Goal: Check status

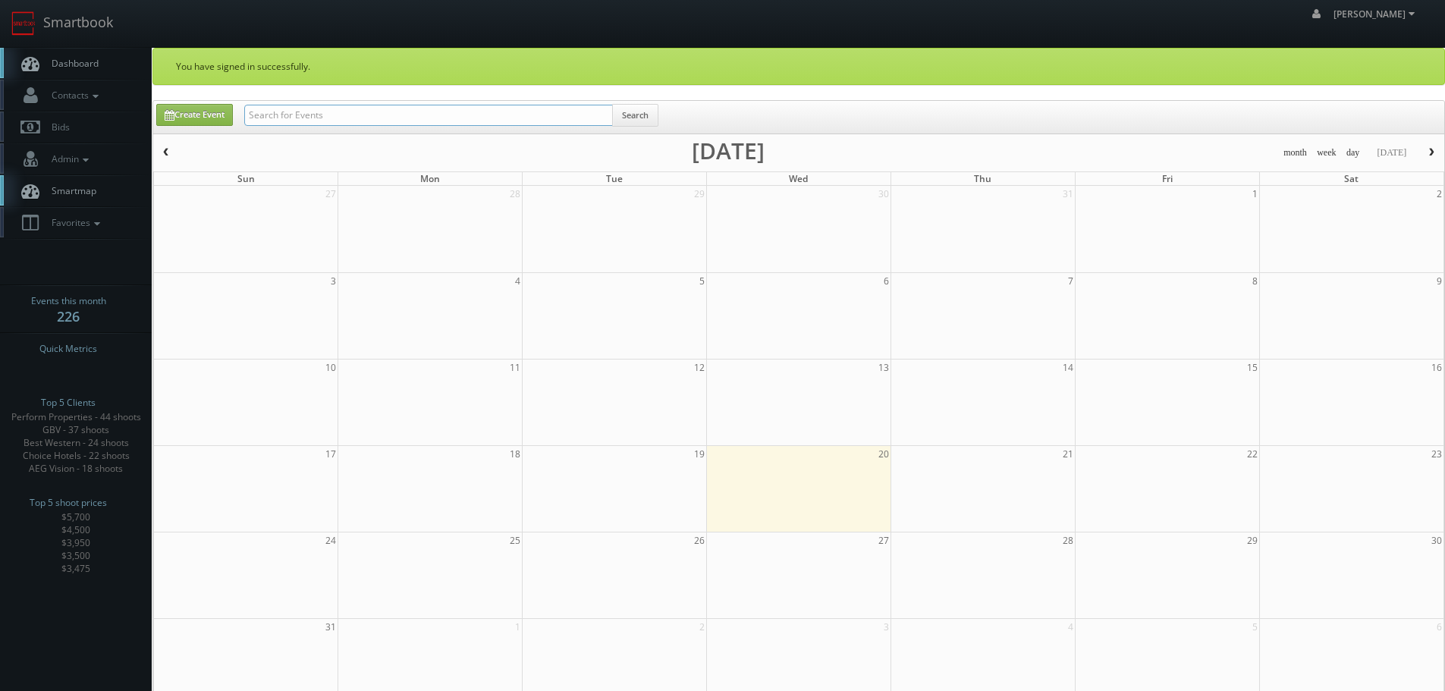
click at [339, 108] on input "text" at bounding box center [428, 115] width 369 height 21
paste input "[EMAIL_ADDRESS][PERSON_NAME][DOMAIN_NAME]"
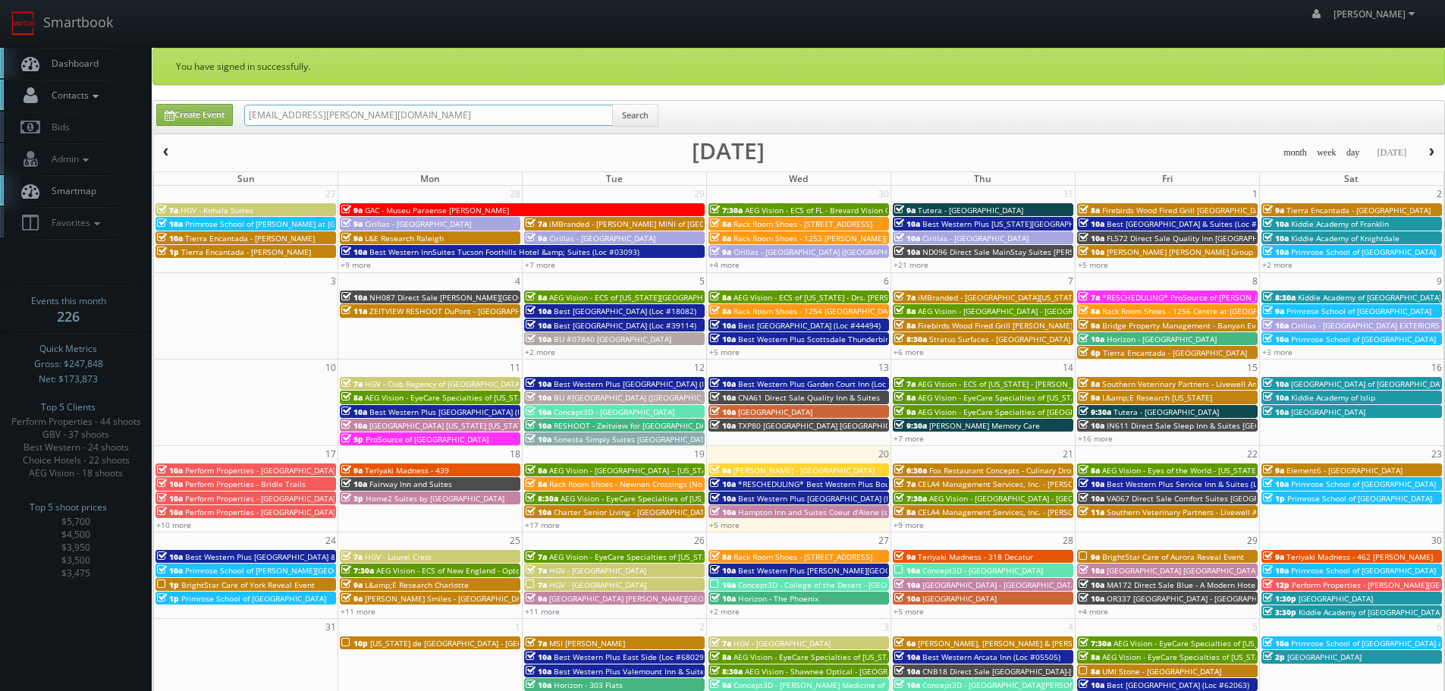
drag, startPoint x: 306, startPoint y: 112, endPoint x: 137, endPoint y: 111, distance: 169.2
click at [137, 111] on body "Smartbook Toggle Side Navigation Toggle Top Navigation robert robert Profile Lo…" at bounding box center [722, 510] width 1445 height 1021
drag, startPoint x: 278, startPoint y: 115, endPoint x: 571, endPoint y: 99, distance: 293.3
click at [571, 99] on div "You have signed in successfully. Create Event tierraencantada.com Search month …" at bounding box center [798, 534] width 1293 height 973
type input "tierra"
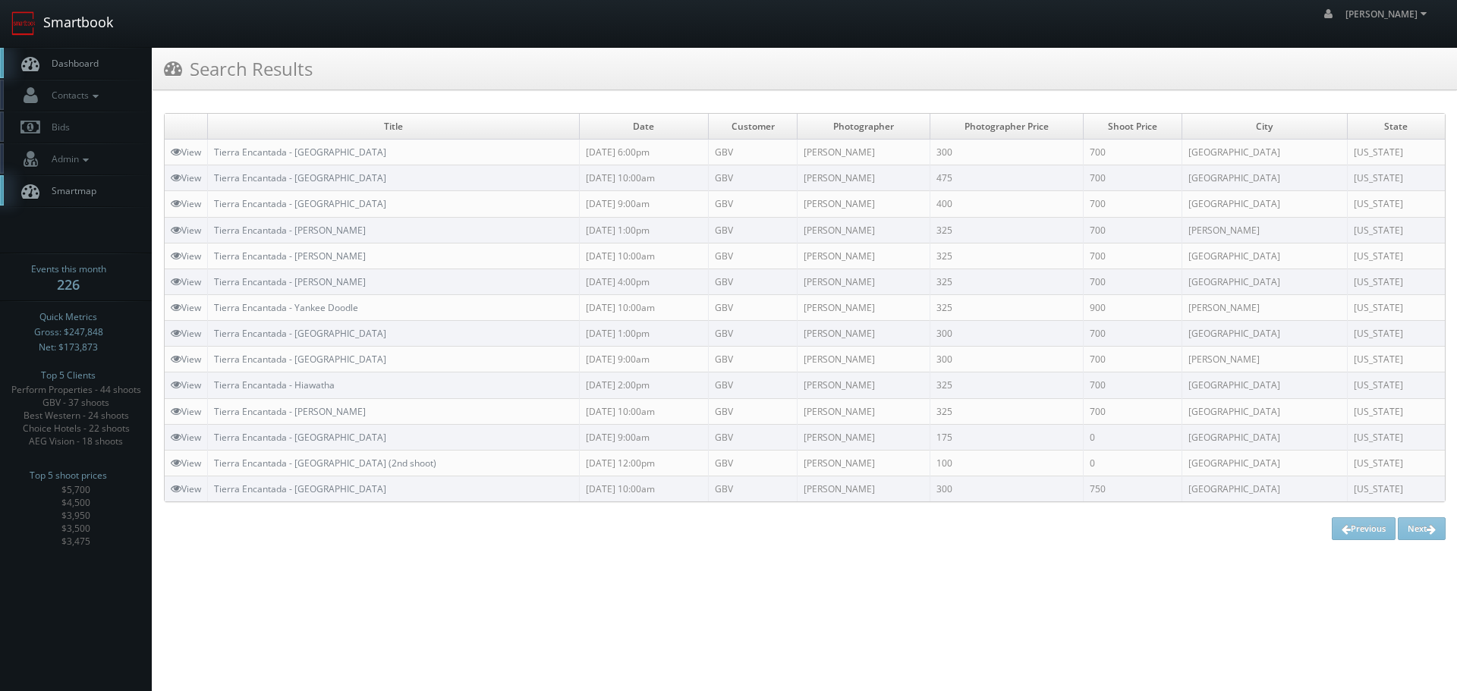
drag, startPoint x: 61, startPoint y: 20, endPoint x: 80, endPoint y: 24, distance: 18.6
click at [62, 21] on link "Smartbook" at bounding box center [62, 23] width 124 height 47
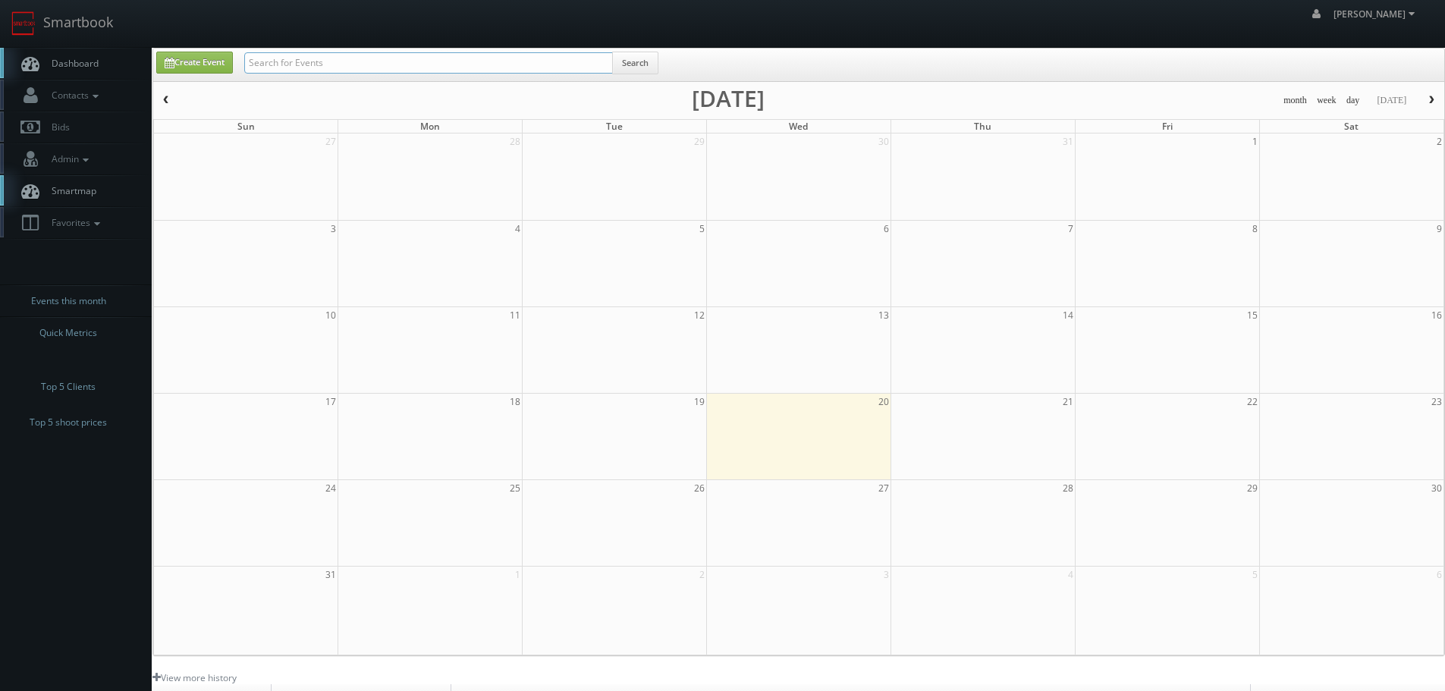
click at [408, 64] on input "text" at bounding box center [428, 62] width 369 height 21
paste input "27002"
type input "27002"
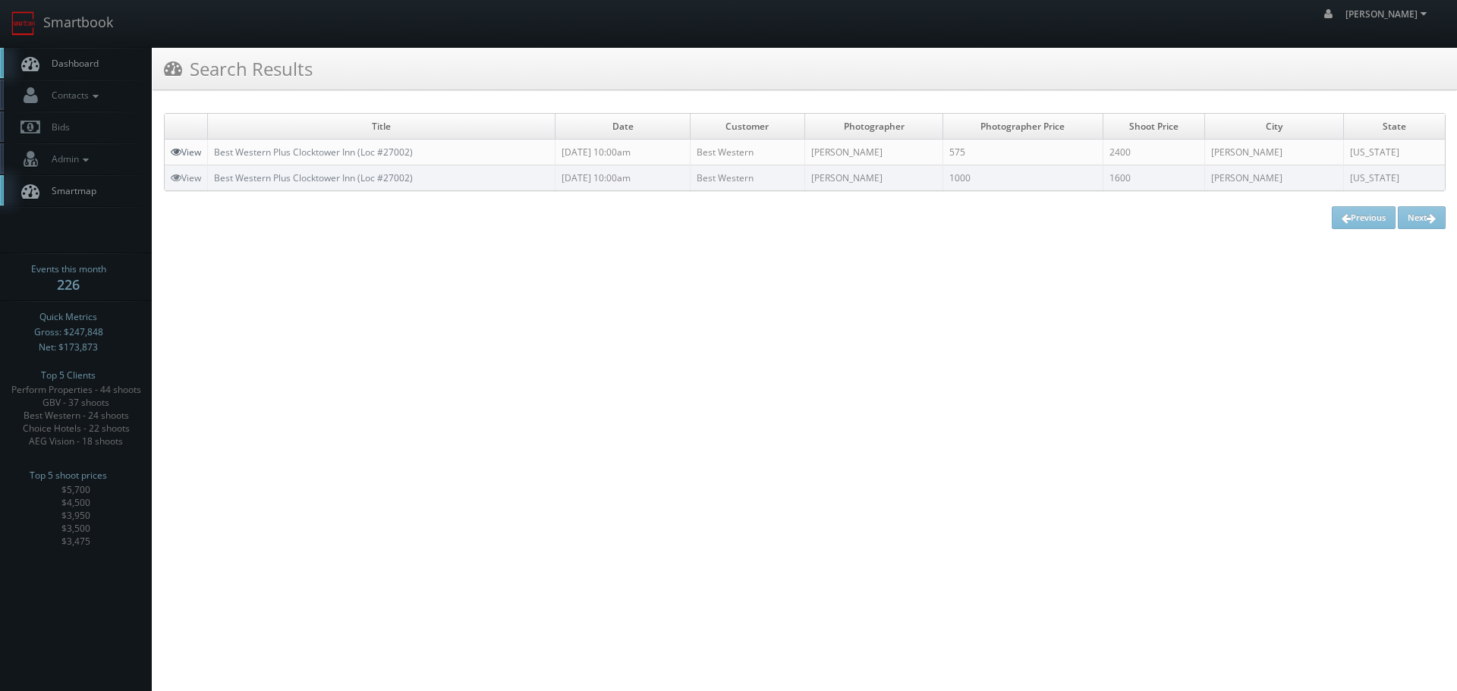
click at [196, 152] on link "View" at bounding box center [186, 152] width 30 height 13
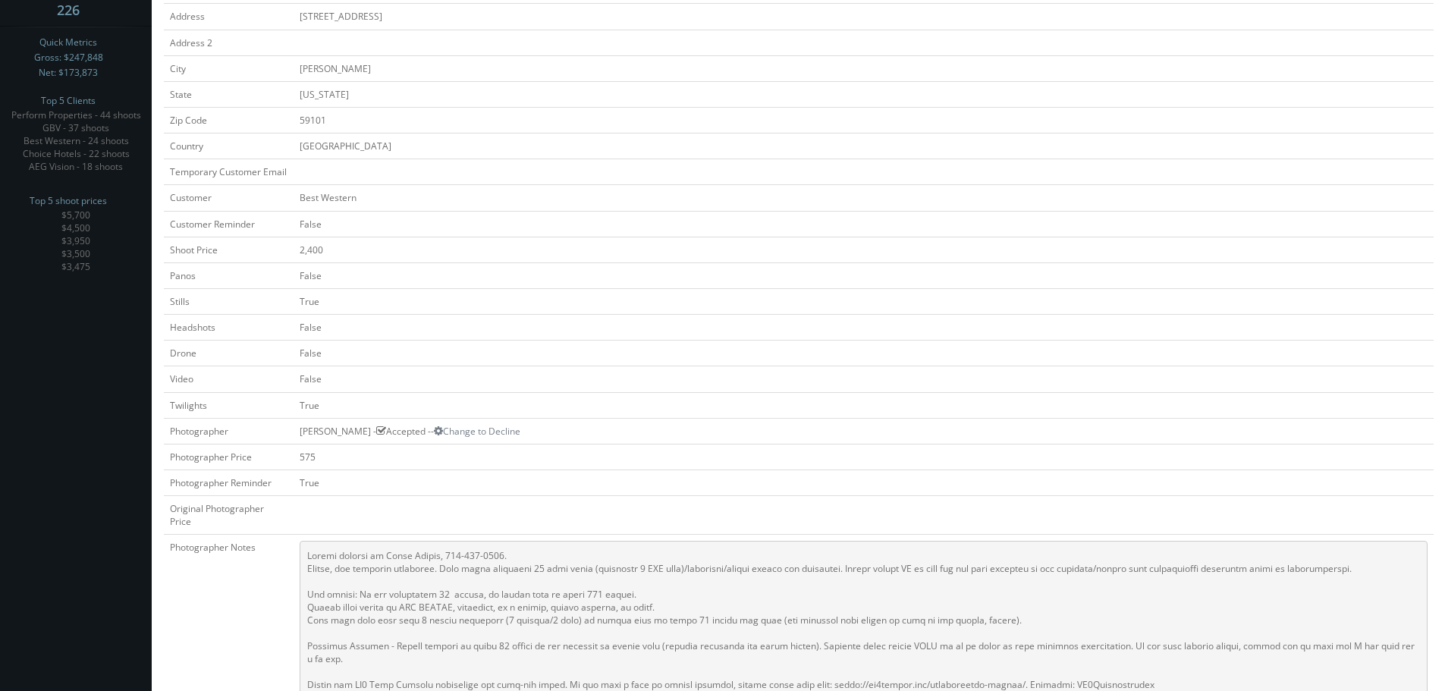
scroll to position [303, 0]
